Goal: Task Accomplishment & Management: Manage account settings

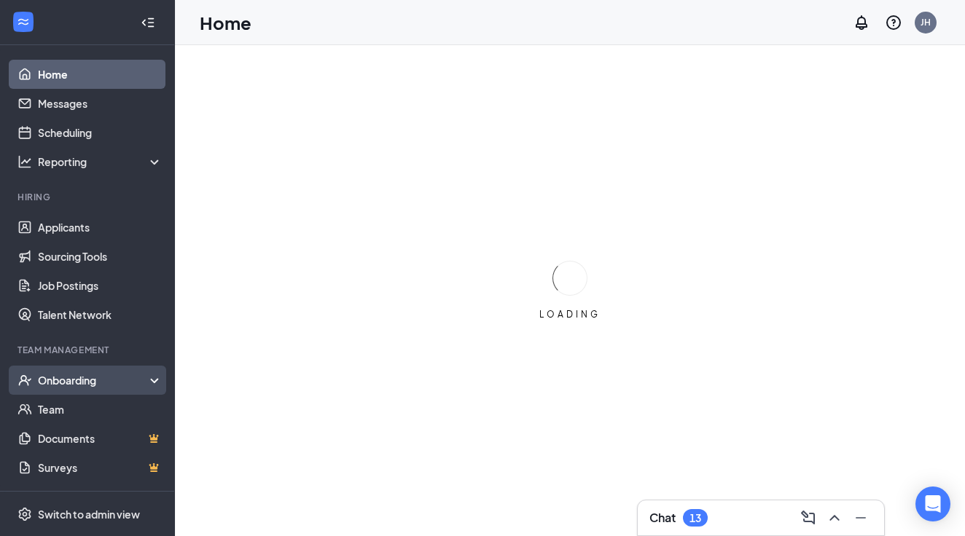
click at [150, 374] on div "Onboarding" at bounding box center [87, 380] width 175 height 29
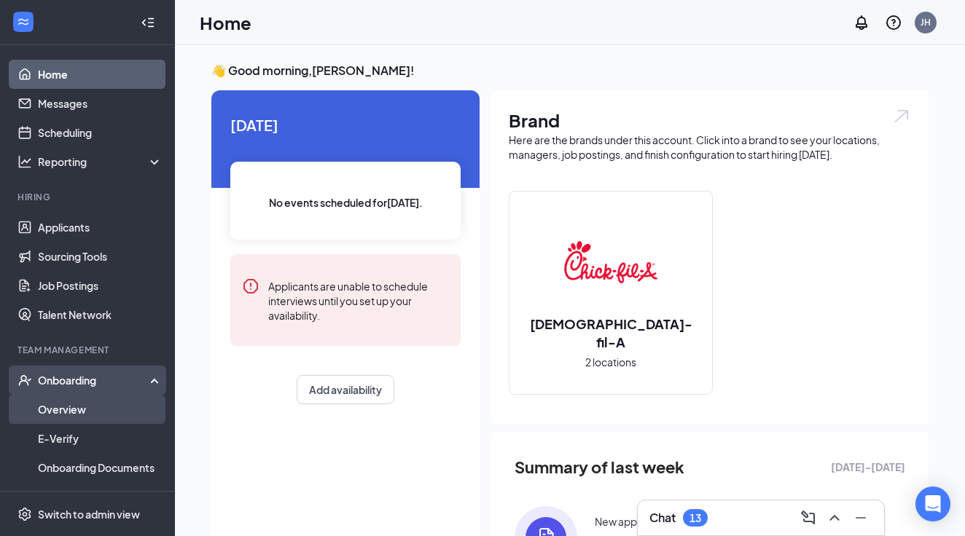
click at [78, 417] on link "Overview" at bounding box center [100, 409] width 125 height 29
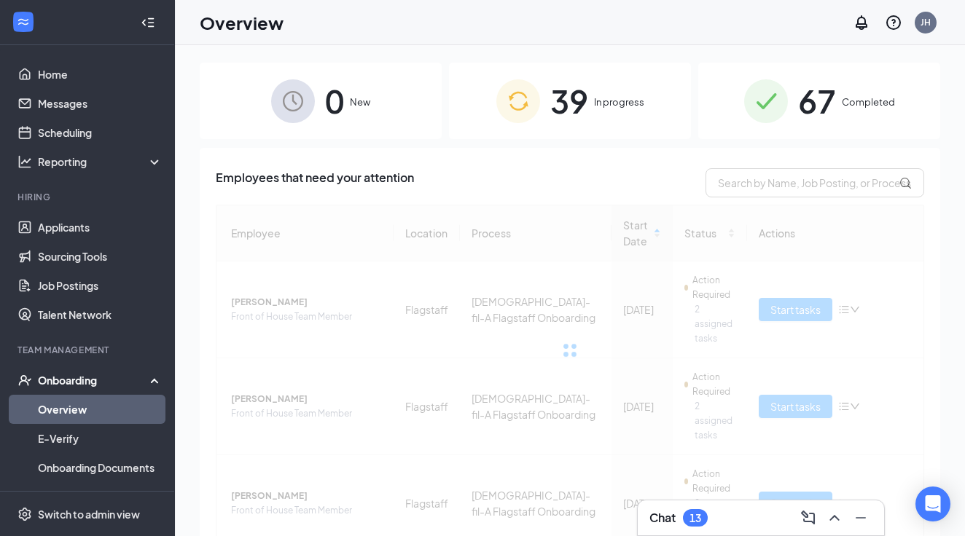
click at [609, 99] on span "In progress" at bounding box center [619, 102] width 50 height 15
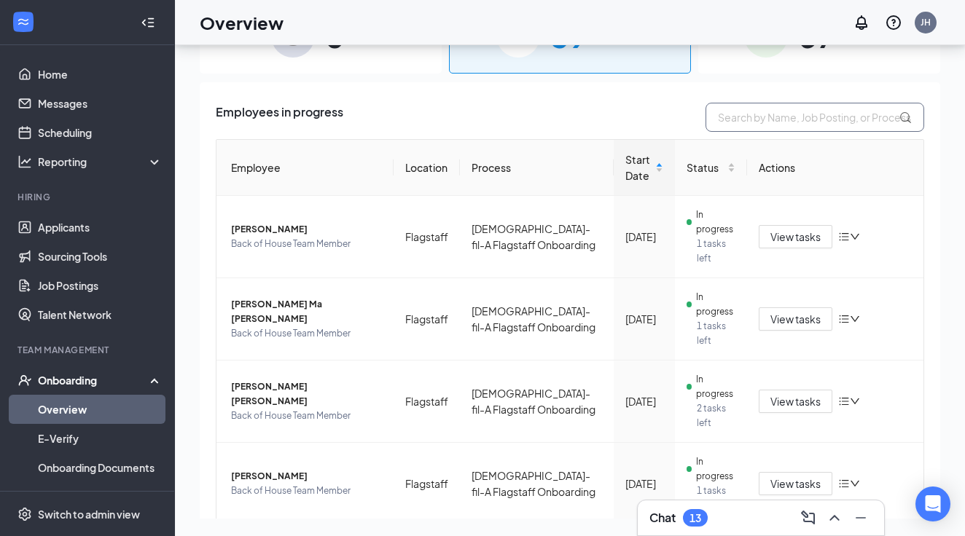
click at [765, 118] on input "text" at bounding box center [815, 117] width 219 height 29
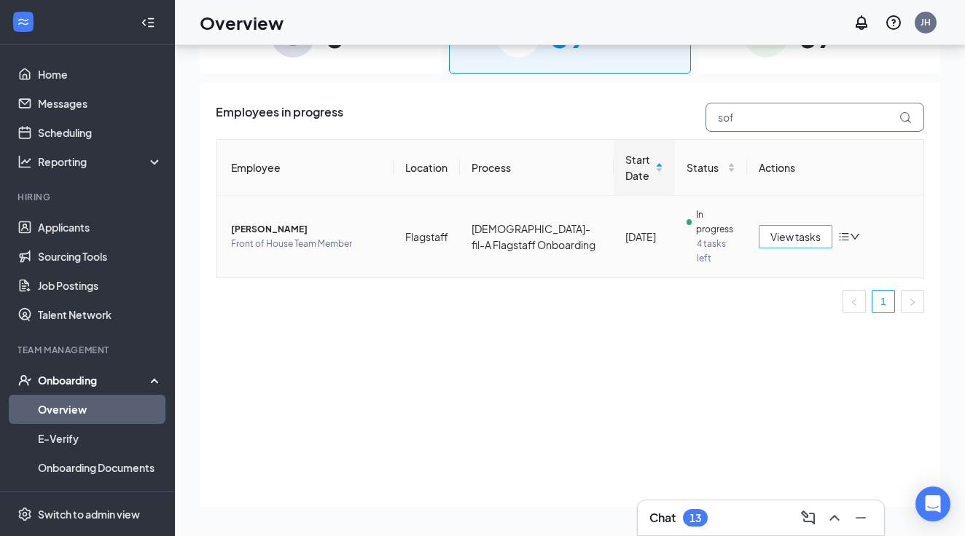
type input "sof"
click at [789, 236] on span "View tasks" at bounding box center [795, 237] width 50 height 16
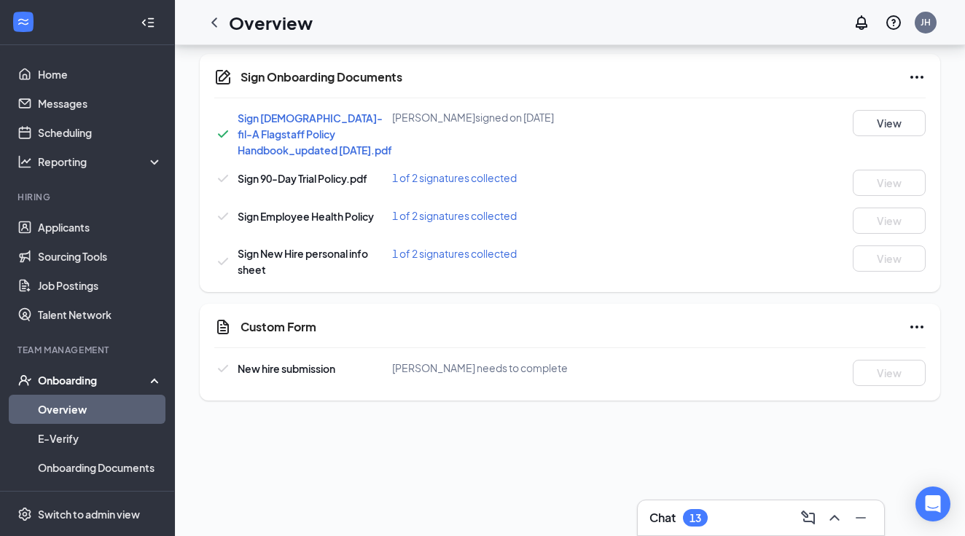
scroll to position [375, 0]
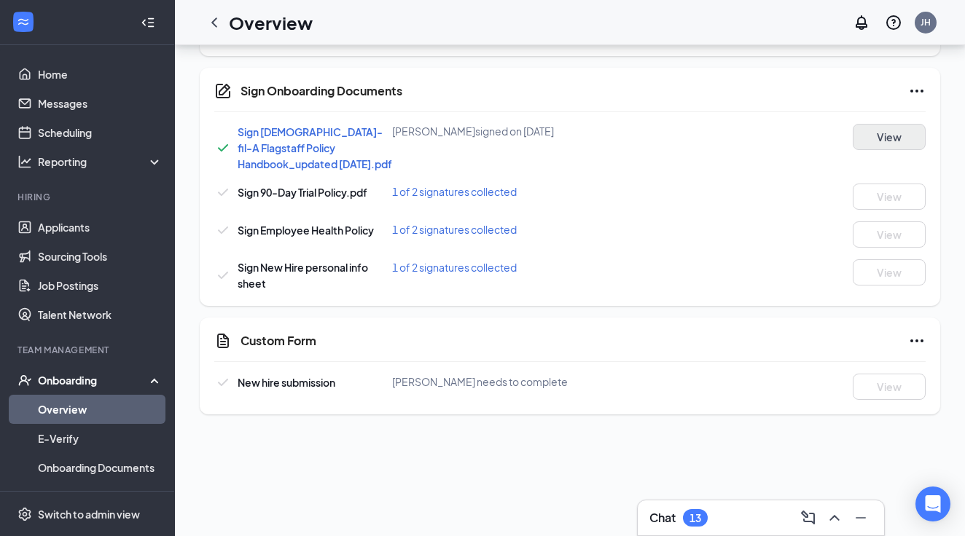
click at [878, 135] on button "View" at bounding box center [889, 137] width 73 height 26
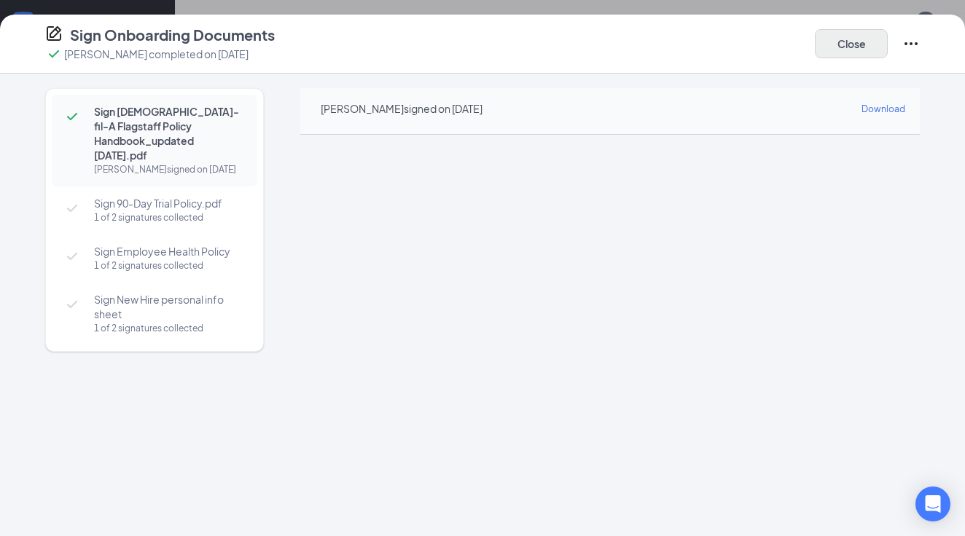
click at [862, 48] on button "Close" at bounding box center [851, 43] width 73 height 29
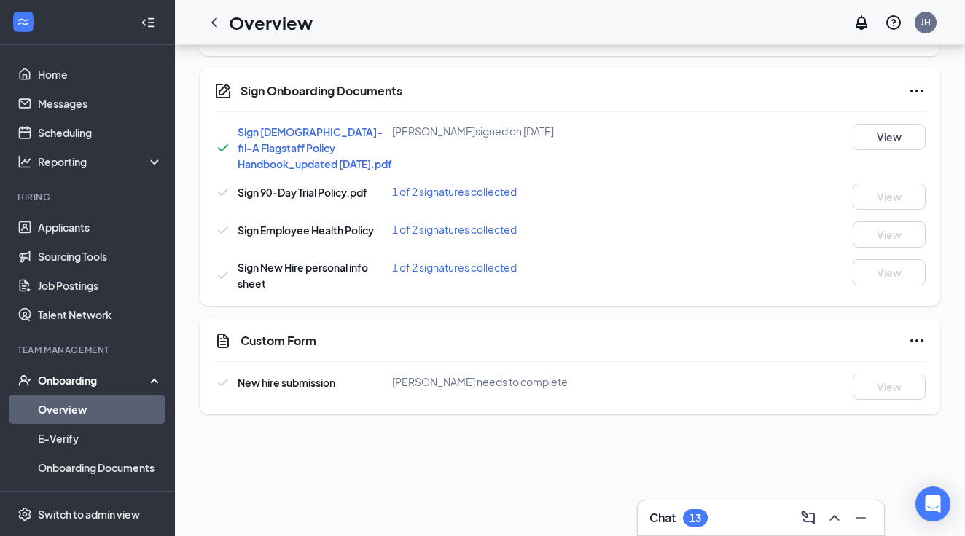
scroll to position [212, 0]
